Goal: Task Accomplishment & Management: Complete application form

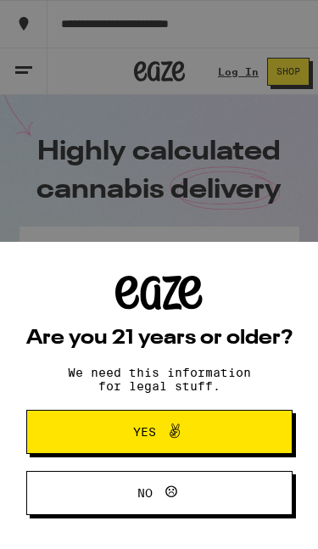
click at [205, 429] on span "Yes" at bounding box center [159, 432] width 129 height 22
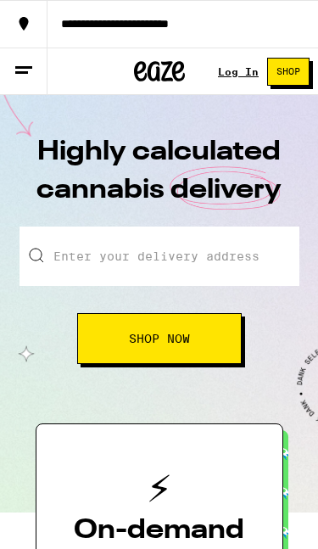
click at [236, 77] on link "Log In" at bounding box center [238, 71] width 41 height 11
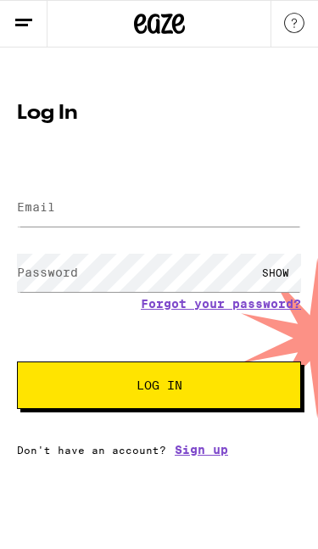
click at [50, 210] on label "Email" at bounding box center [36, 207] width 38 height 14
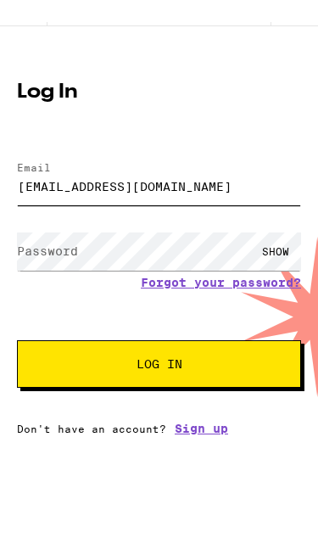
type input "[EMAIL_ADDRESS][DOMAIN_NAME]"
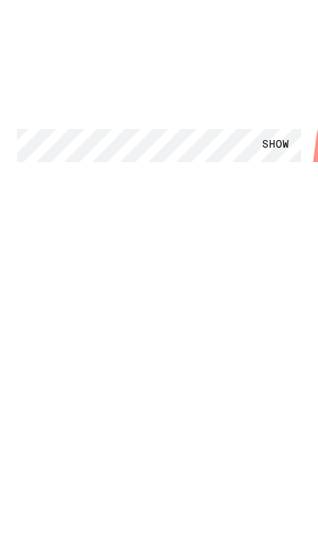
click at [210, 199] on div "Email Email [EMAIL_ADDRESS][DOMAIN_NAME] Password Password SHOW Forgot your pas…" at bounding box center [159, 311] width 284 height 290
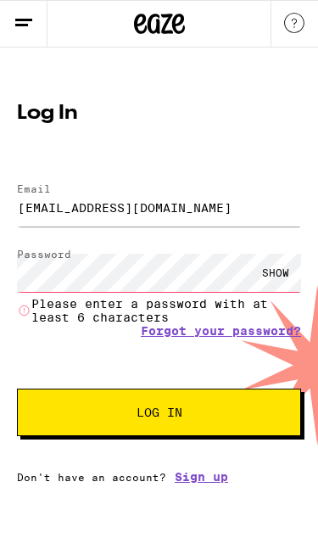
click at [199, 484] on link "Sign up" at bounding box center [201, 477] width 53 height 14
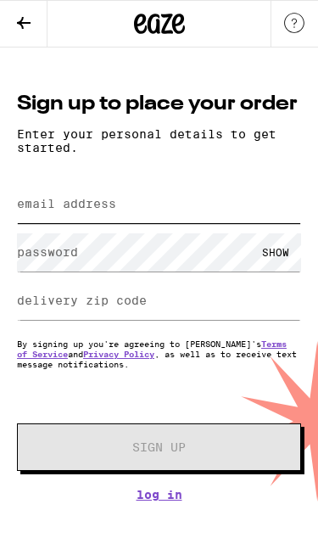
click at [253, 221] on input "email address" at bounding box center [159, 204] width 284 height 38
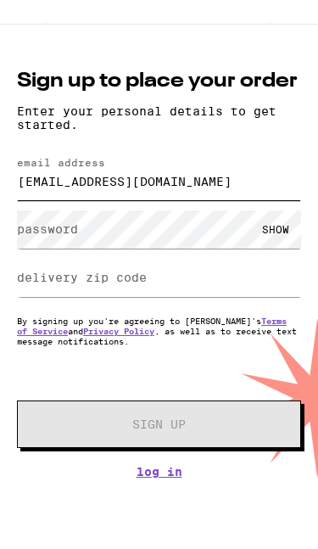
type input "[EMAIL_ADDRESS][DOMAIN_NAME]"
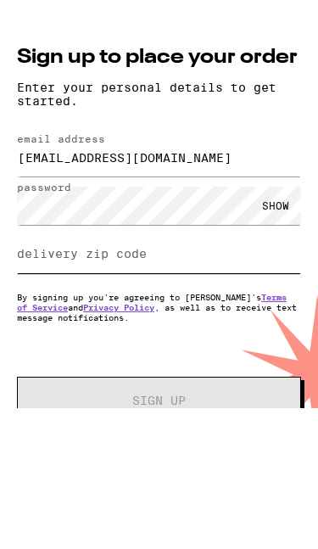
click at [264, 282] on input "delivery zip code" at bounding box center [159, 301] width 284 height 38
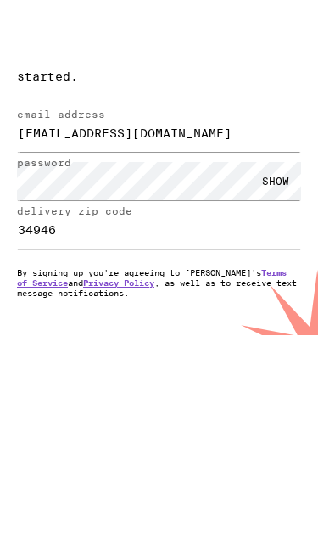
type input "34946"
click at [223, 423] on button "Sign Up" at bounding box center [159, 447] width 284 height 48
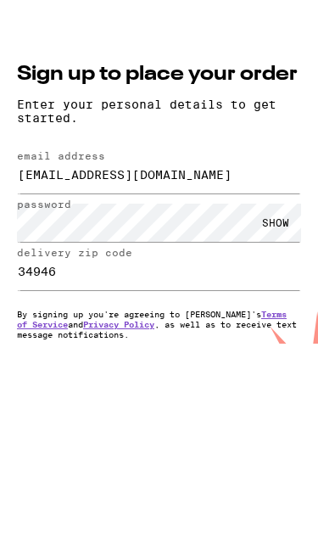
click at [280, 281] on div "SHOW" at bounding box center [275, 300] width 51 height 38
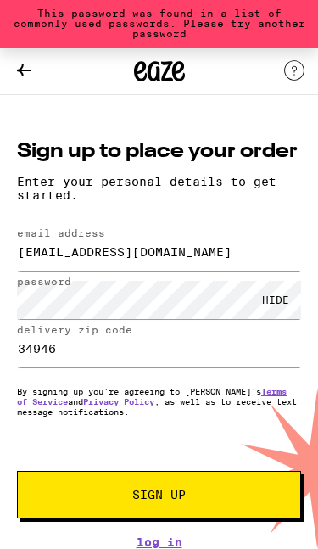
click at [212, 481] on button "Sign Up" at bounding box center [159, 495] width 284 height 48
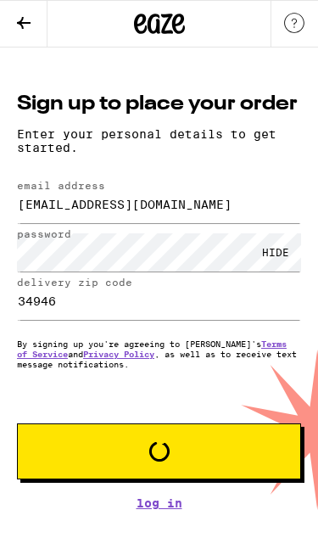
scroll to position [0, 0]
click at [204, 479] on button "Loading" at bounding box center [159, 451] width 284 height 56
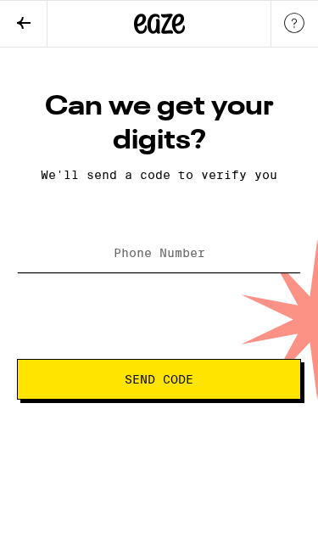
click at [251, 268] on input "Phone Number" at bounding box center [159, 253] width 284 height 38
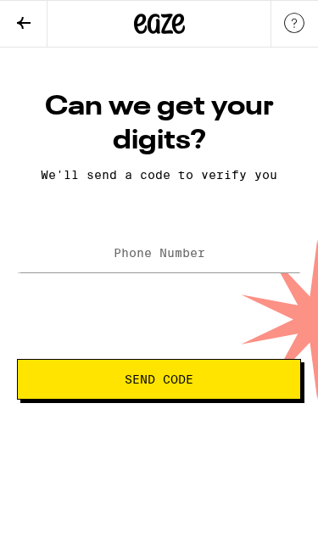
click at [27, 25] on icon at bounding box center [24, 23] width 20 height 20
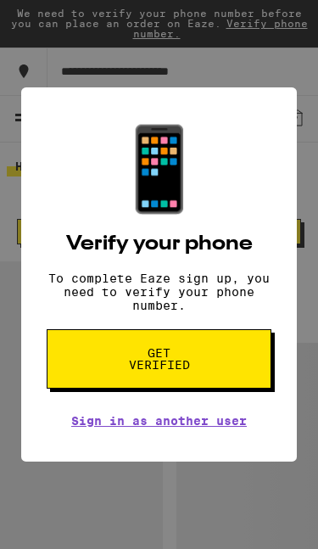
click at [14, 95] on div "📱 Verify your phone To complete Eaze sign up, you need to verify your phone num…" at bounding box center [159, 274] width 318 height 549
click at [296, 272] on div "📱 Verify your phone To complete Eaze sign up, you need to verify your phone num…" at bounding box center [159, 274] width 276 height 374
click at [301, 262] on div "📱 Verify your phone To complete Eaze sign up, you need to verify your phone num…" at bounding box center [159, 274] width 318 height 549
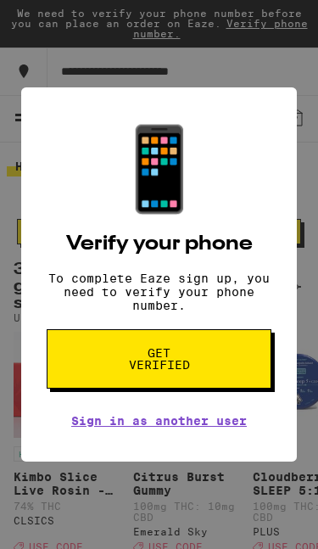
click at [294, 260] on div "📱 Verify your phone To complete Eaze sign up, you need to verify your phone num…" at bounding box center [159, 274] width 276 height 374
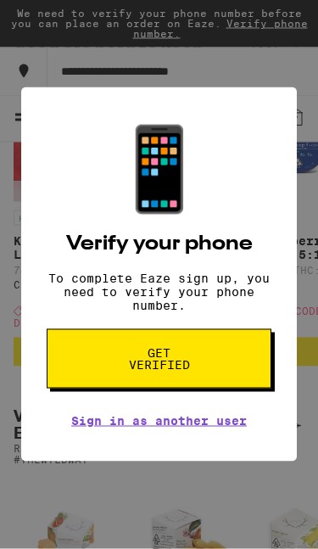
scroll to position [237, 0]
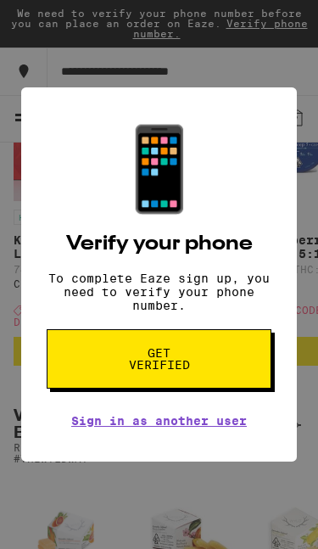
click at [224, 367] on button "Get verified" at bounding box center [159, 358] width 225 height 59
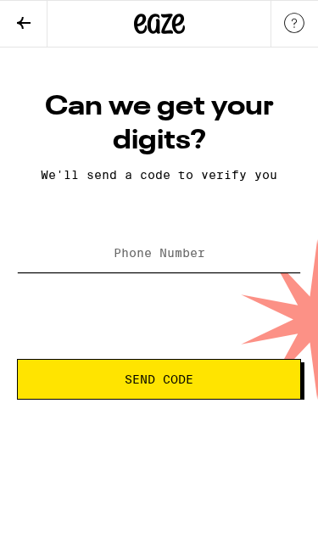
click at [231, 272] on input "Phone Number" at bounding box center [159, 253] width 284 height 38
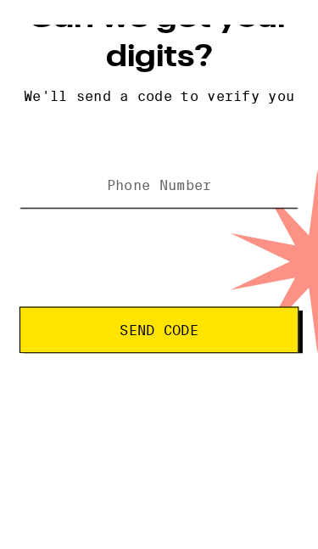
click at [223, 234] on input "Phone Number" at bounding box center [139, 253] width 244 height 38
paste input "[PHONE_NUMBER]"
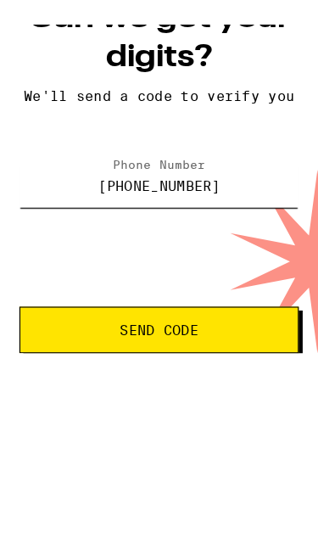
type input "[PHONE_NUMBER]"
click at [201, 359] on button "Send Code" at bounding box center [139, 379] width 244 height 41
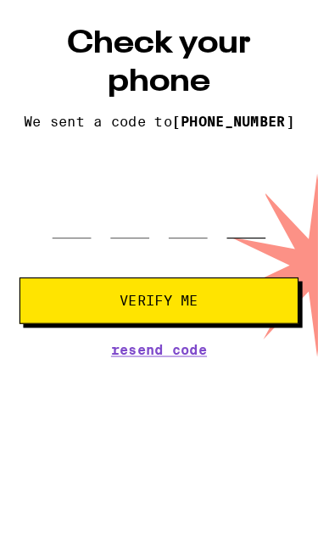
click at [232, 229] on input "tel" at bounding box center [216, 253] width 34 height 48
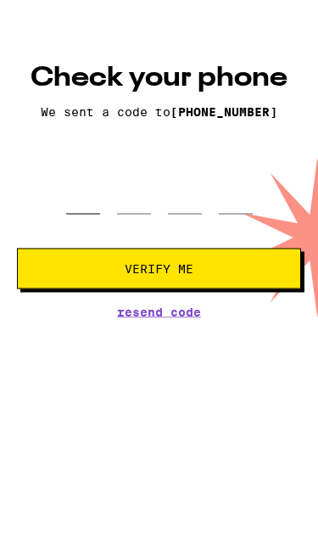
click at [88, 195] on input "tel" at bounding box center [83, 219] width 34 height 48
type input "6"
type input "4"
type input "3"
type input "1"
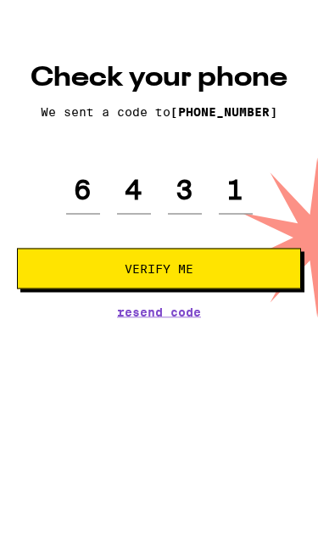
click at [246, 277] on button "Verify Me" at bounding box center [159, 297] width 284 height 41
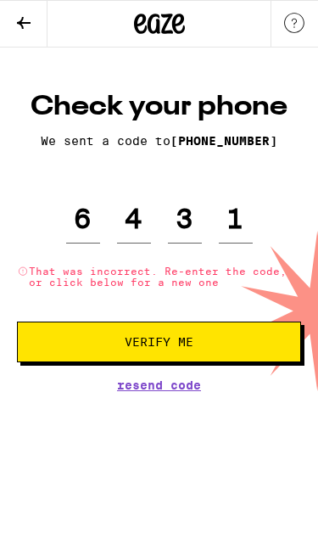
click at [184, 391] on span "Resend Code" at bounding box center [159, 385] width 84 height 12
click at [239, 231] on input "1" at bounding box center [236, 219] width 34 height 48
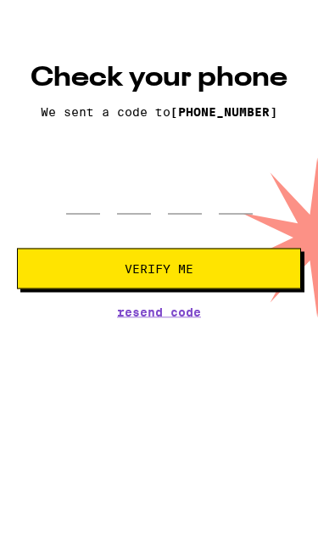
click at [209, 285] on div "Check your phone We sent a code to (813) 760-7926 Verify Me Resend Code" at bounding box center [159, 218] width 318 height 257
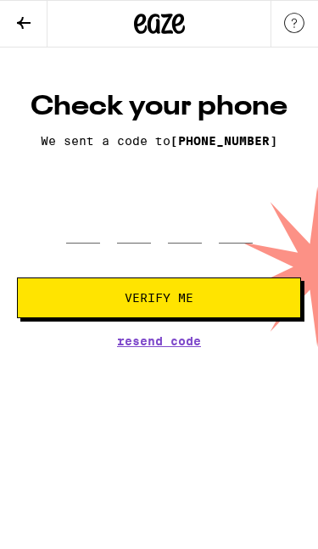
click at [174, 347] on span "Resend Code" at bounding box center [159, 341] width 84 height 12
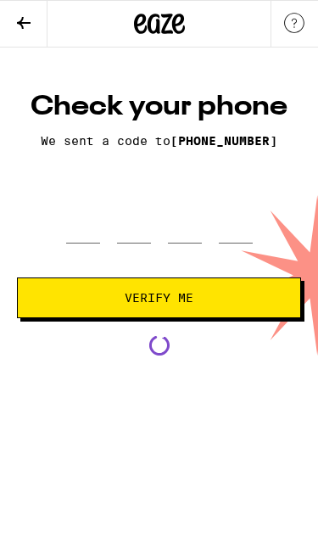
click at [179, 356] on div "Check your phone We sent a code to (813) 760-7926 Verify Me Loading" at bounding box center [159, 223] width 318 height 266
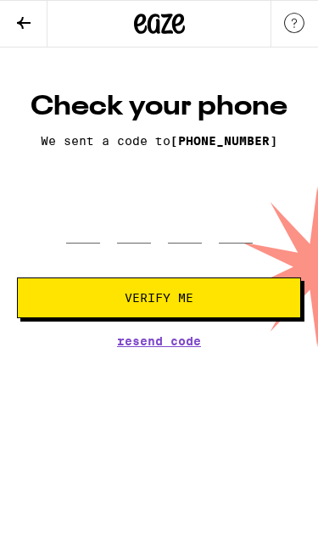
click at [74, 258] on form "Verify Me" at bounding box center [159, 256] width 284 height 123
click at [67, 244] on input "tel" at bounding box center [83, 219] width 34 height 48
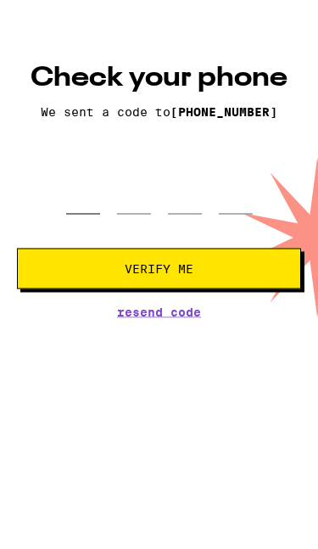
type input "6"
type input "4"
type input "1"
type input "3"
click at [278, 277] on button "Verify Me" at bounding box center [159, 297] width 284 height 41
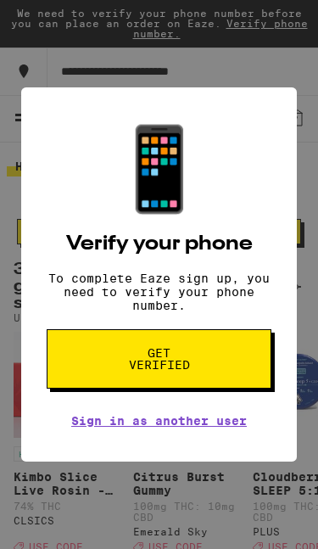
click at [297, 68] on div "📱 Verify your phone To complete Eaze sign up, you need to verify your phone num…" at bounding box center [159, 274] width 318 height 549
click at [313, 226] on div "📱 Verify your phone To complete Eaze sign up, you need to verify your phone num…" at bounding box center [159, 274] width 318 height 549
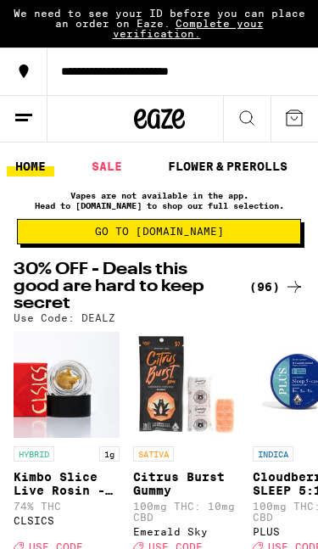
click at [33, 128] on button at bounding box center [24, 119] width 48 height 47
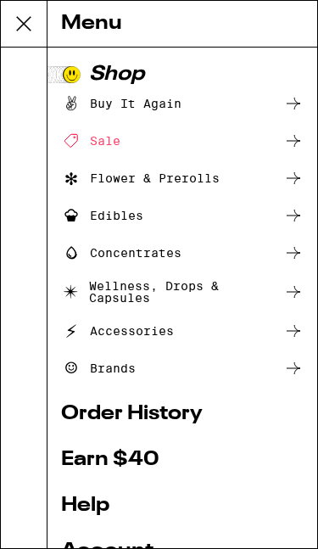
click at [42, 24] on button at bounding box center [24, 24] width 47 height 47
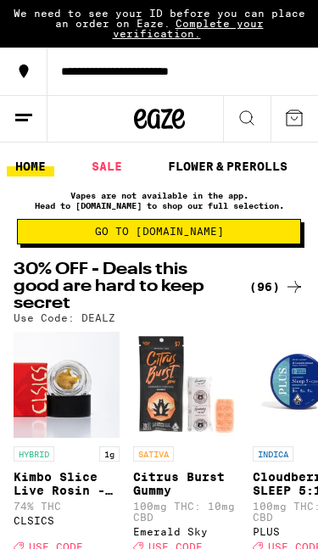
click at [24, 69] on icon at bounding box center [24, 71] width 9 height 14
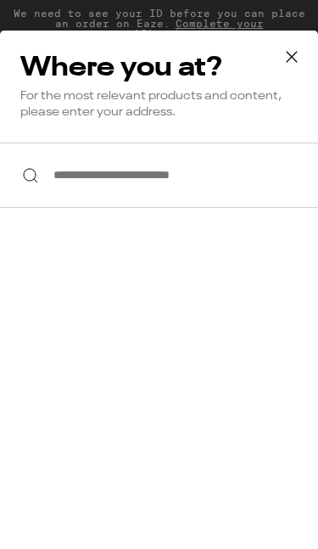
click at [290, 64] on icon at bounding box center [291, 56] width 25 height 25
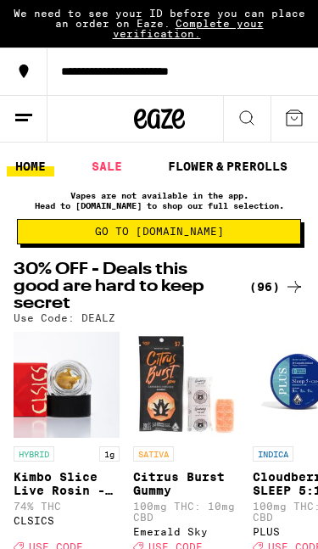
click at [294, 108] on icon at bounding box center [294, 118] width 20 height 20
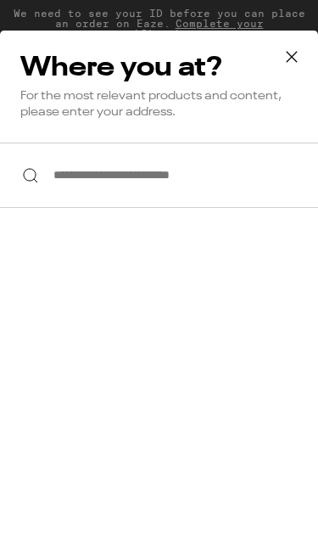
click at [290, 63] on icon at bounding box center [291, 56] width 25 height 25
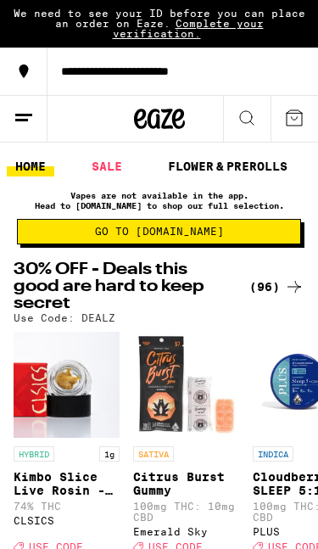
click at [30, 133] on button at bounding box center [24, 119] width 48 height 47
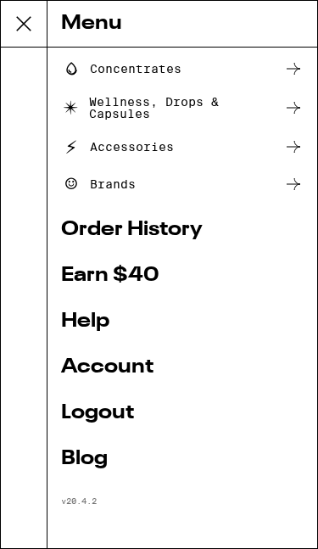
scroll to position [187, 0]
click at [138, 369] on link "Account" at bounding box center [182, 367] width 243 height 20
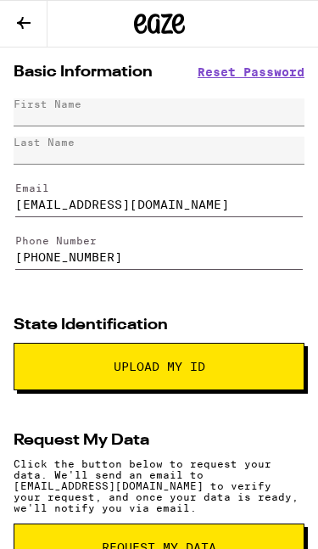
click at [24, 25] on icon at bounding box center [24, 23] width 20 height 20
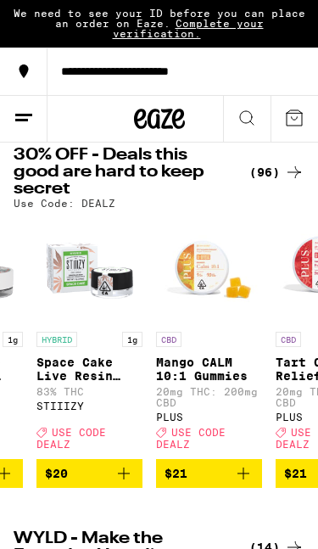
scroll to position [0, 5602]
